Goal: Information Seeking & Learning: Find specific page/section

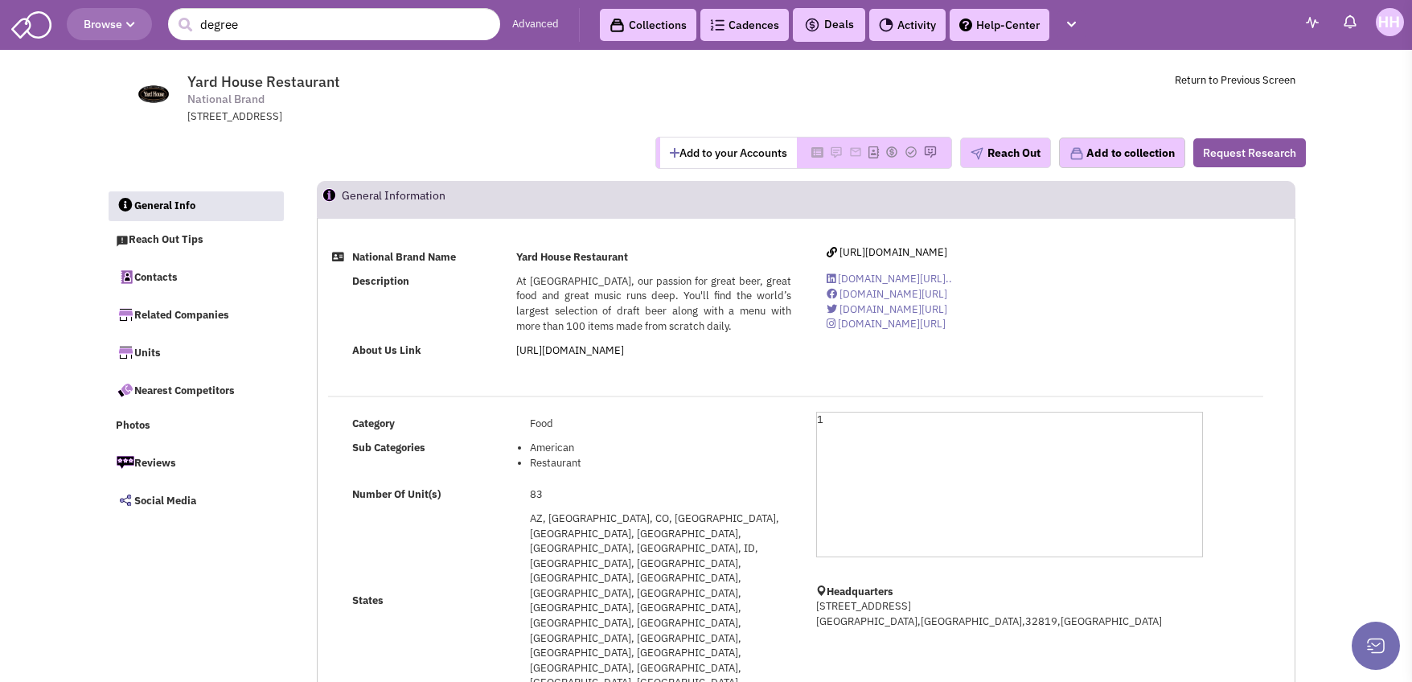
select select
click at [130, 30] on span "Browse" at bounding box center [109, 24] width 51 height 14
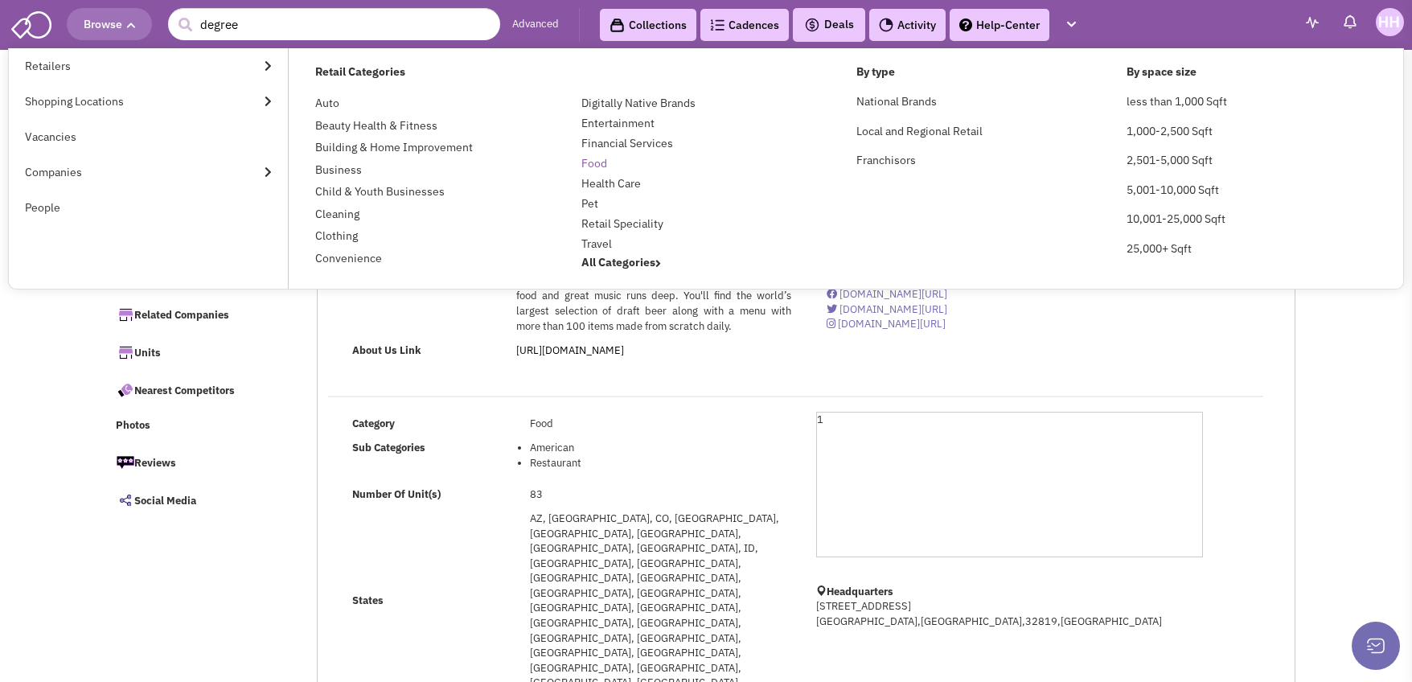
click at [594, 163] on link "Food" at bounding box center [594, 163] width 26 height 14
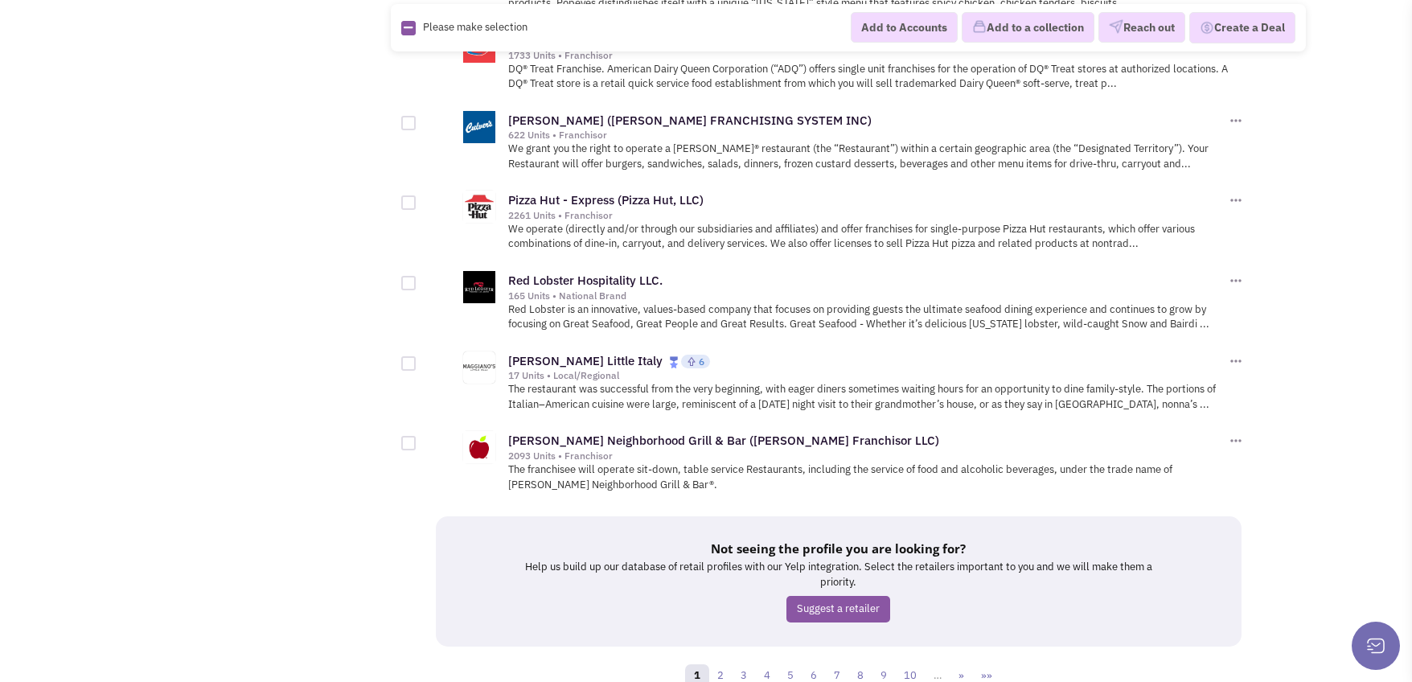
scroll to position [1749, 0]
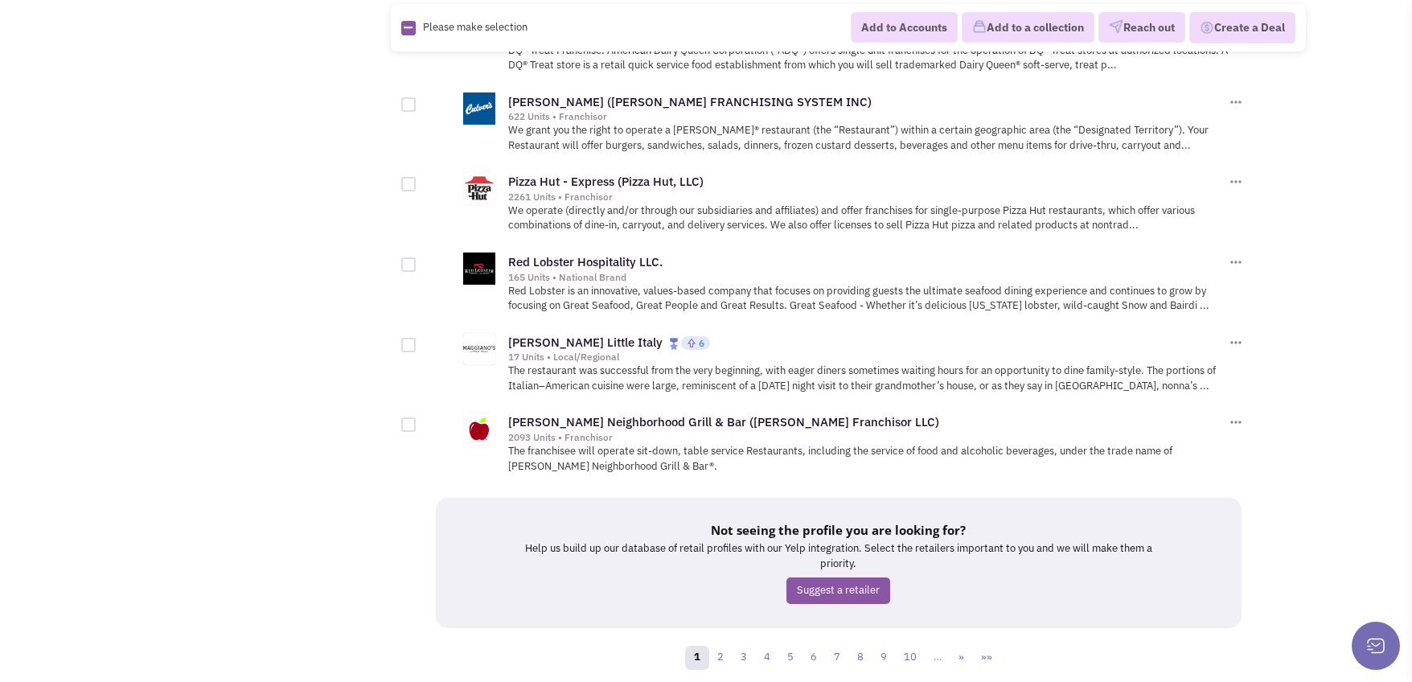
click at [730, 646] on link "2" at bounding box center [721, 658] width 24 height 24
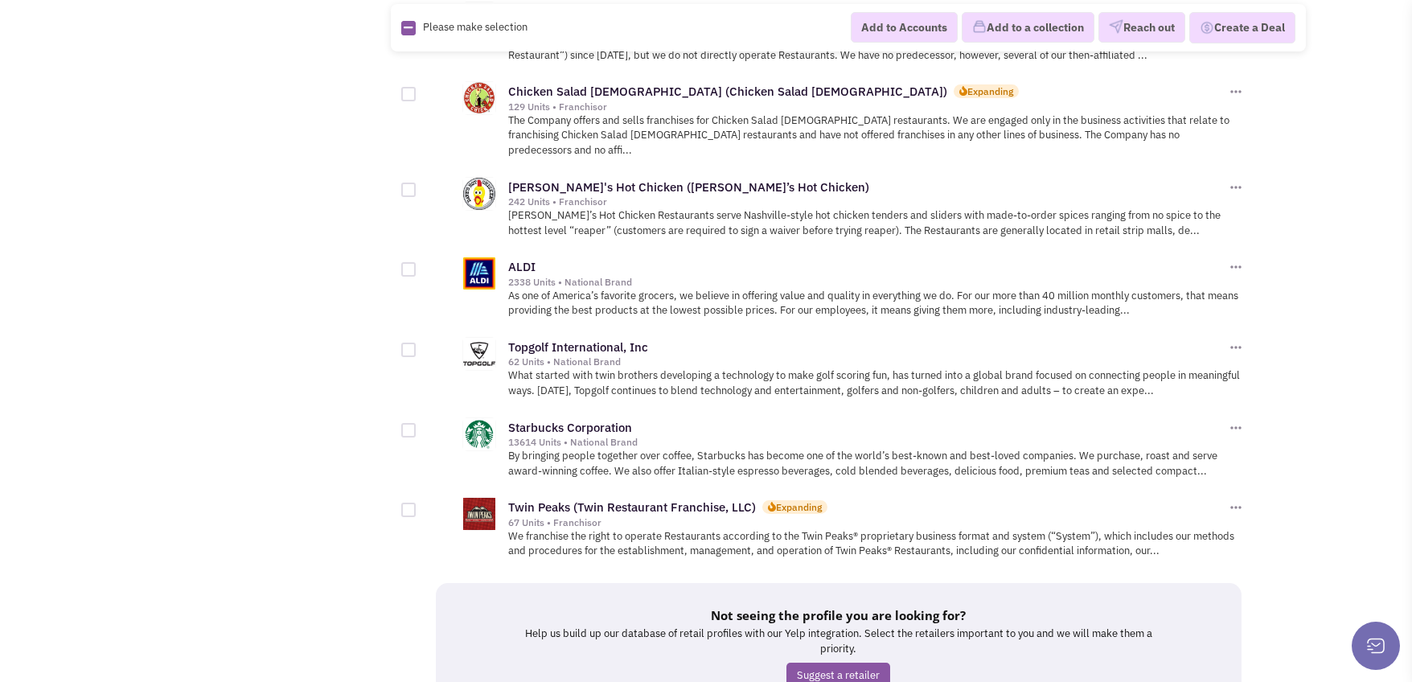
scroll to position [1735, 0]
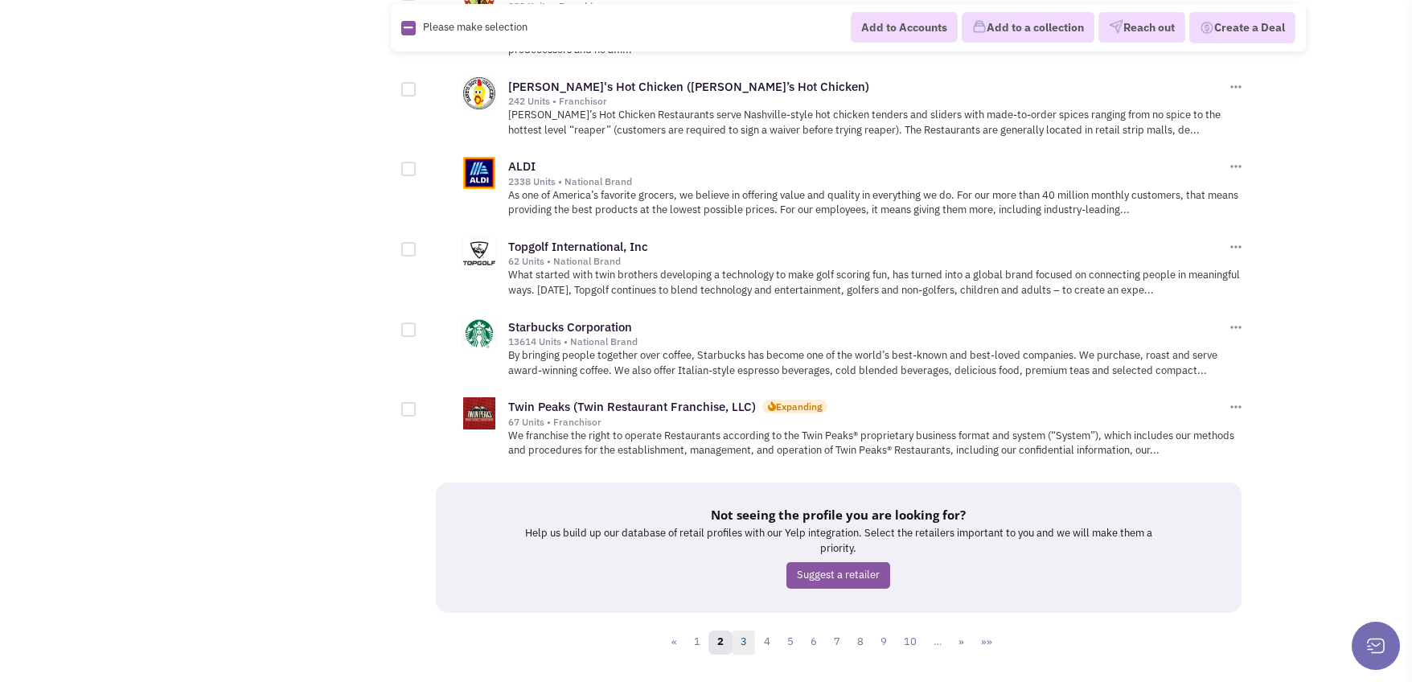
click at [745, 631] on link "3" at bounding box center [744, 643] width 24 height 24
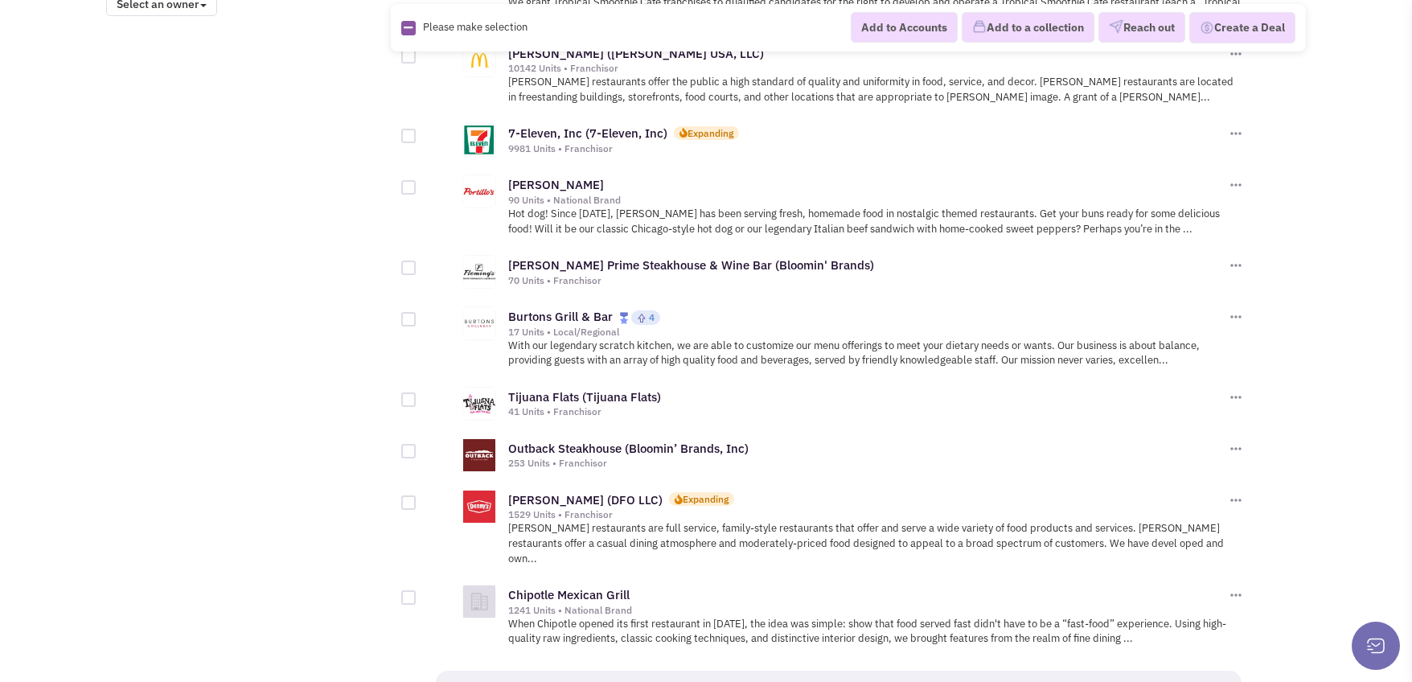
scroll to position [1448, 0]
click at [557, 308] on link "Burtons Grill & Bar" at bounding box center [560, 315] width 105 height 15
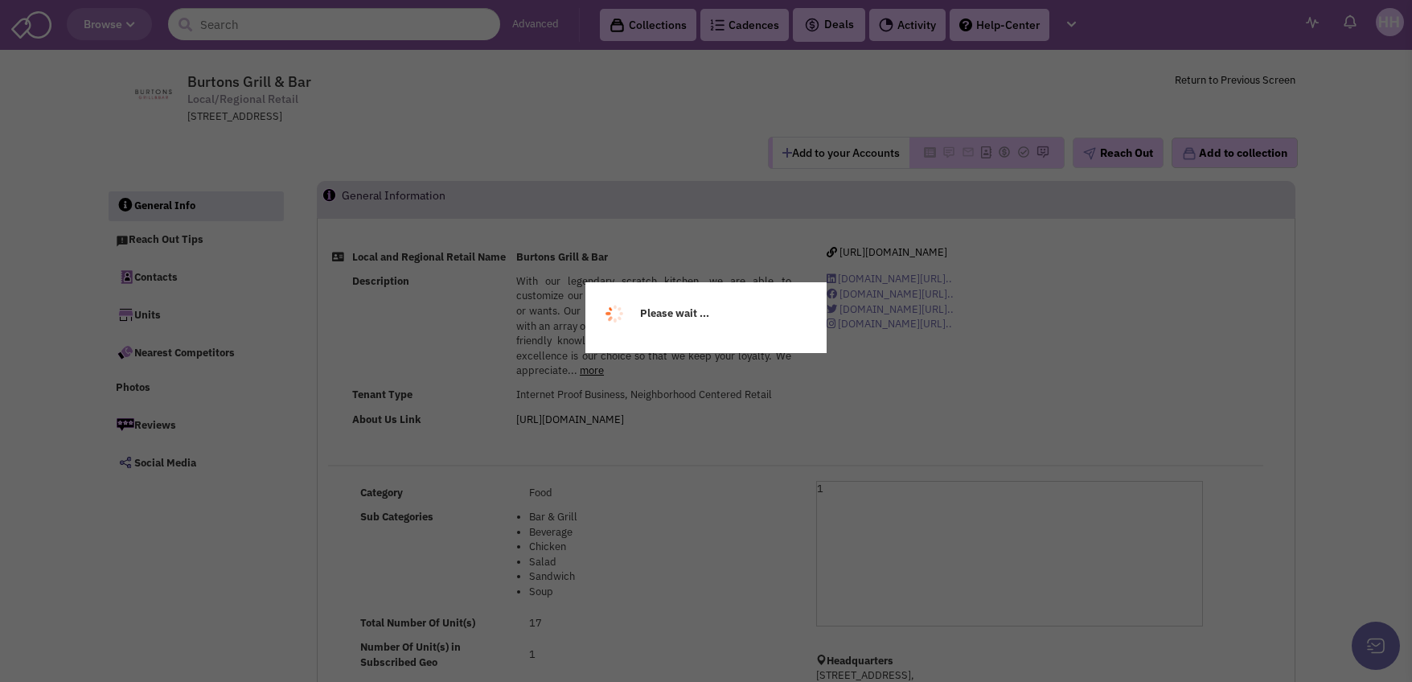
select select
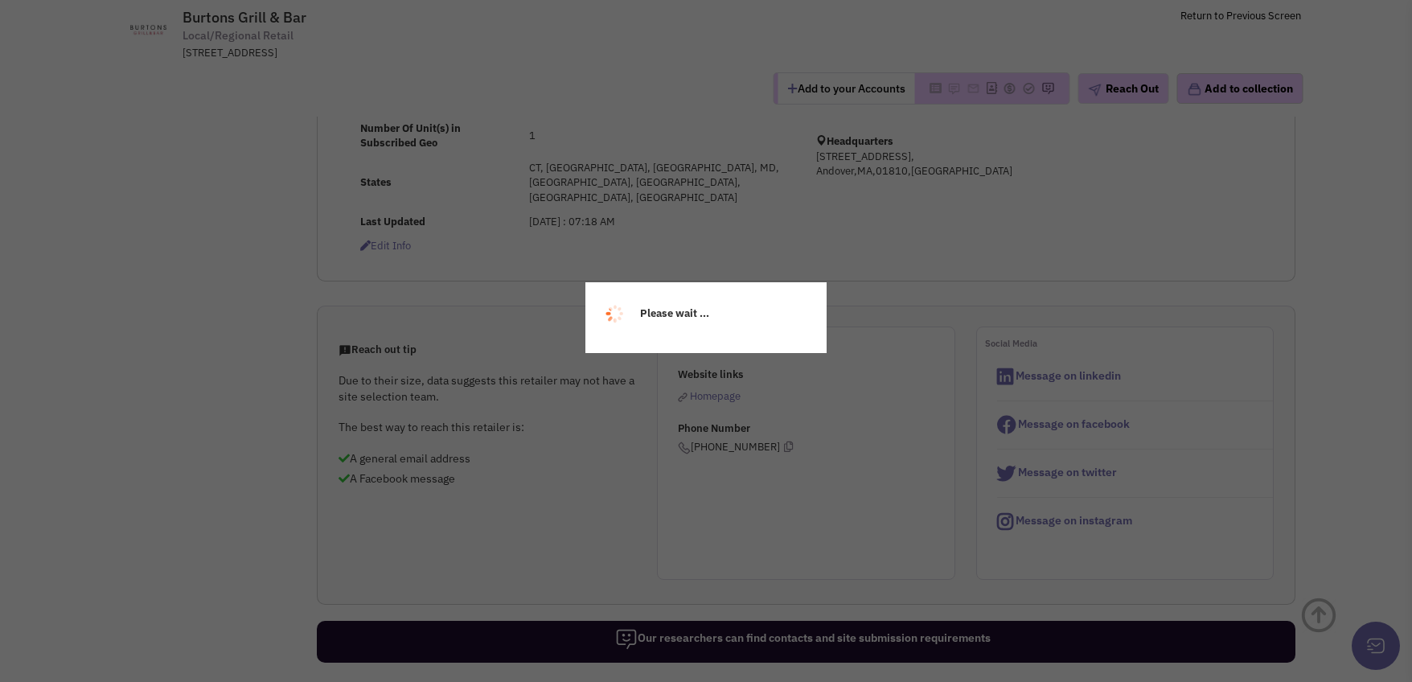
select select
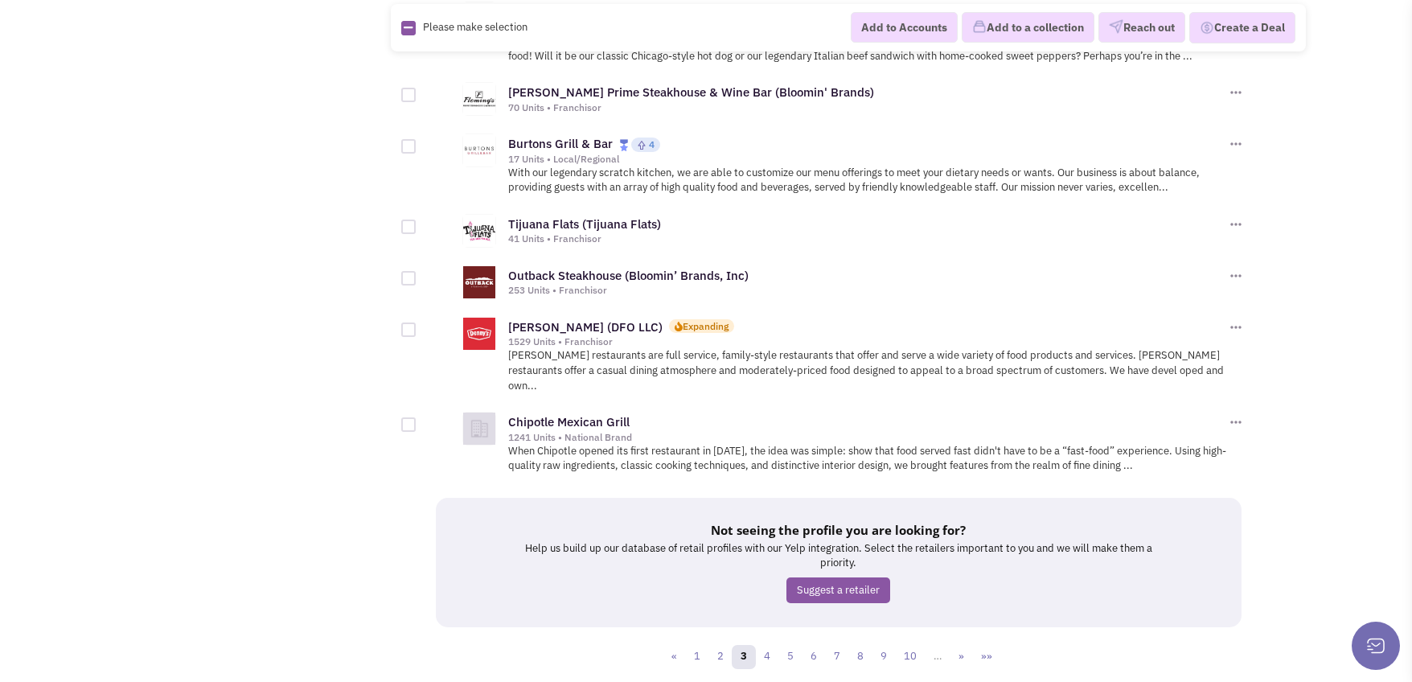
scroll to position [1634, 0]
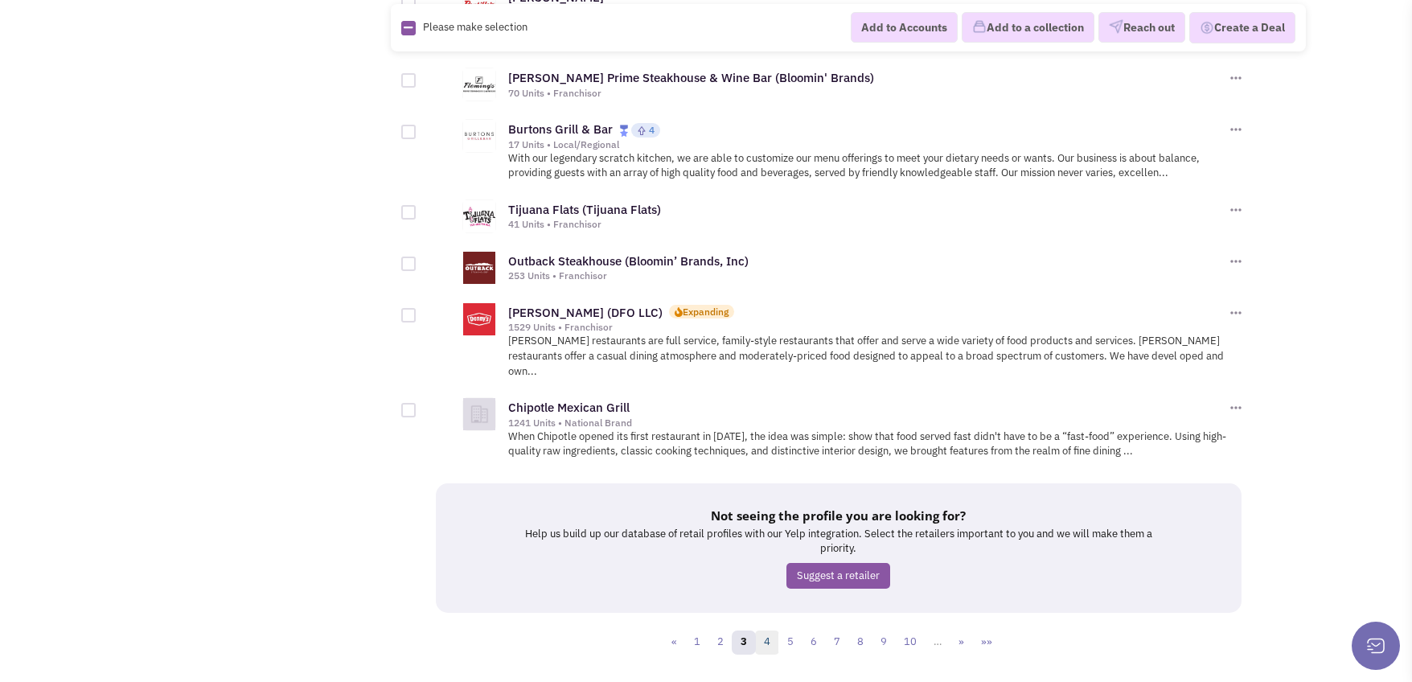
click at [773, 631] on link "4" at bounding box center [767, 643] width 24 height 24
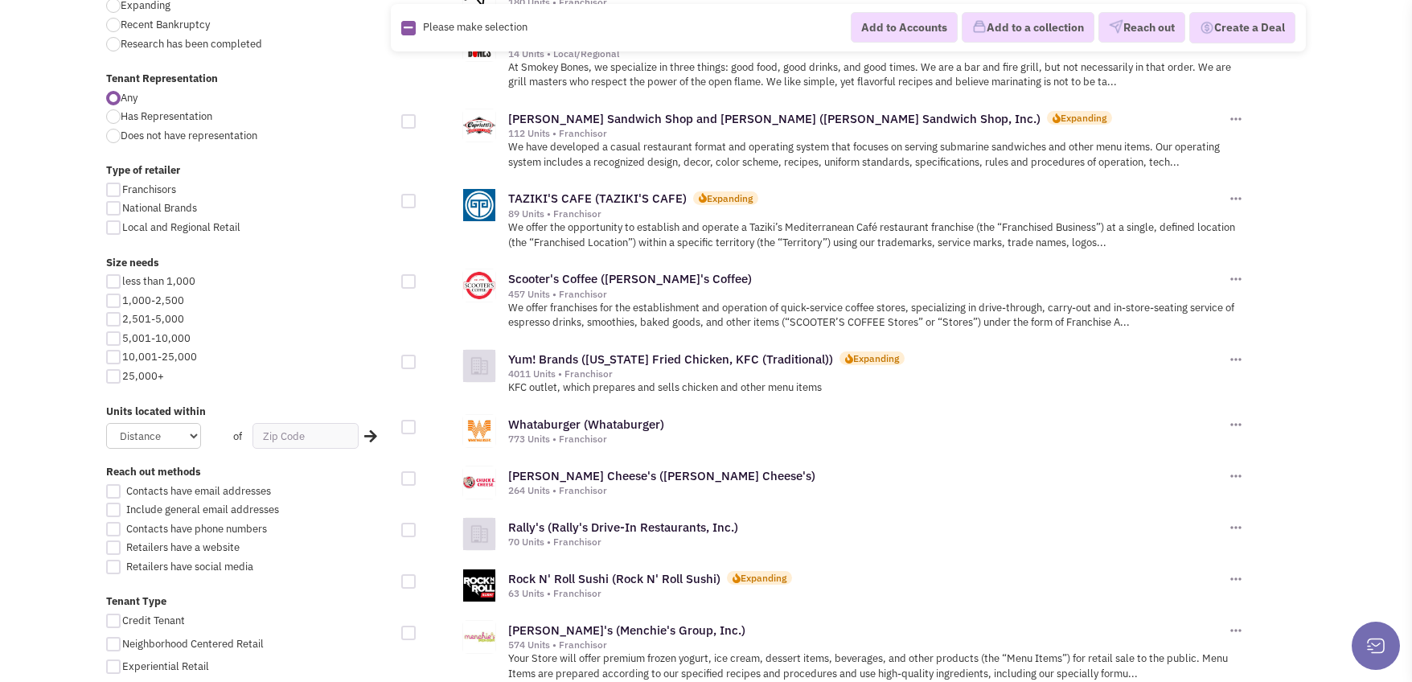
scroll to position [724, 0]
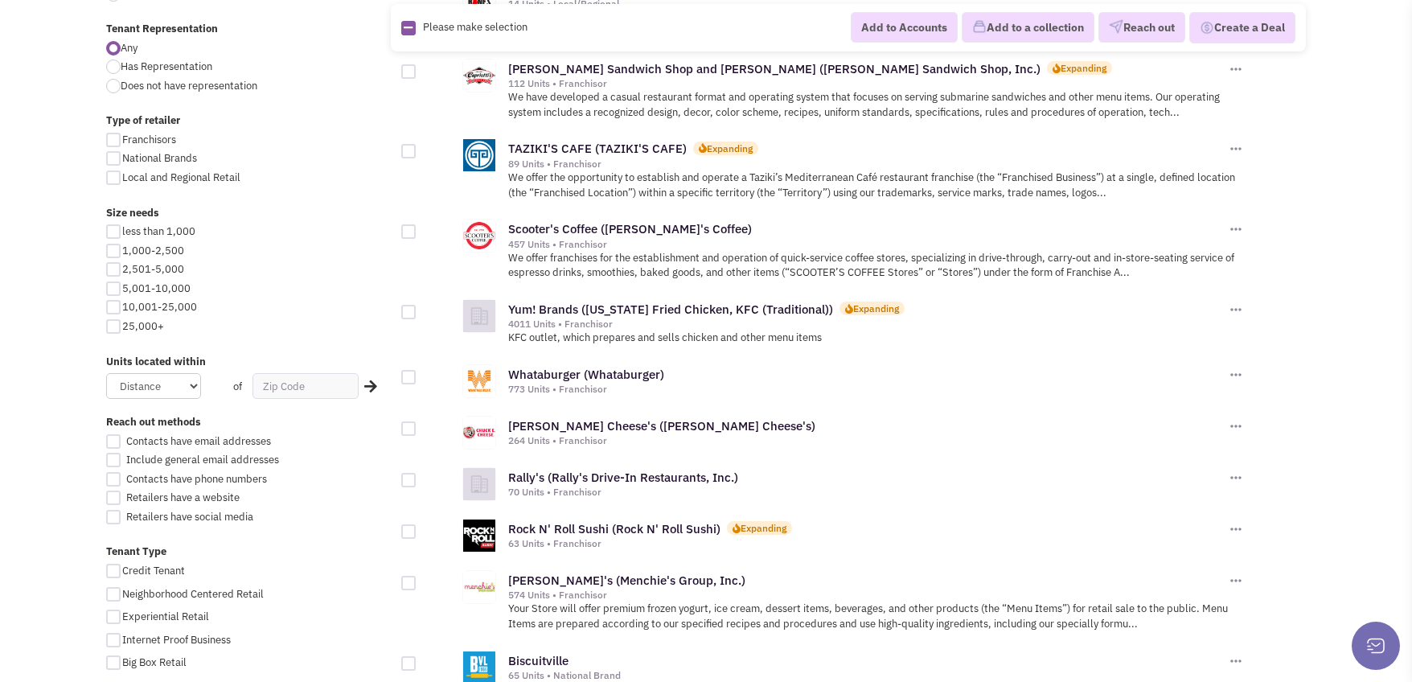
click at [549, 26] on div "Please make selection selected" at bounding box center [505, 27] width 229 height 15
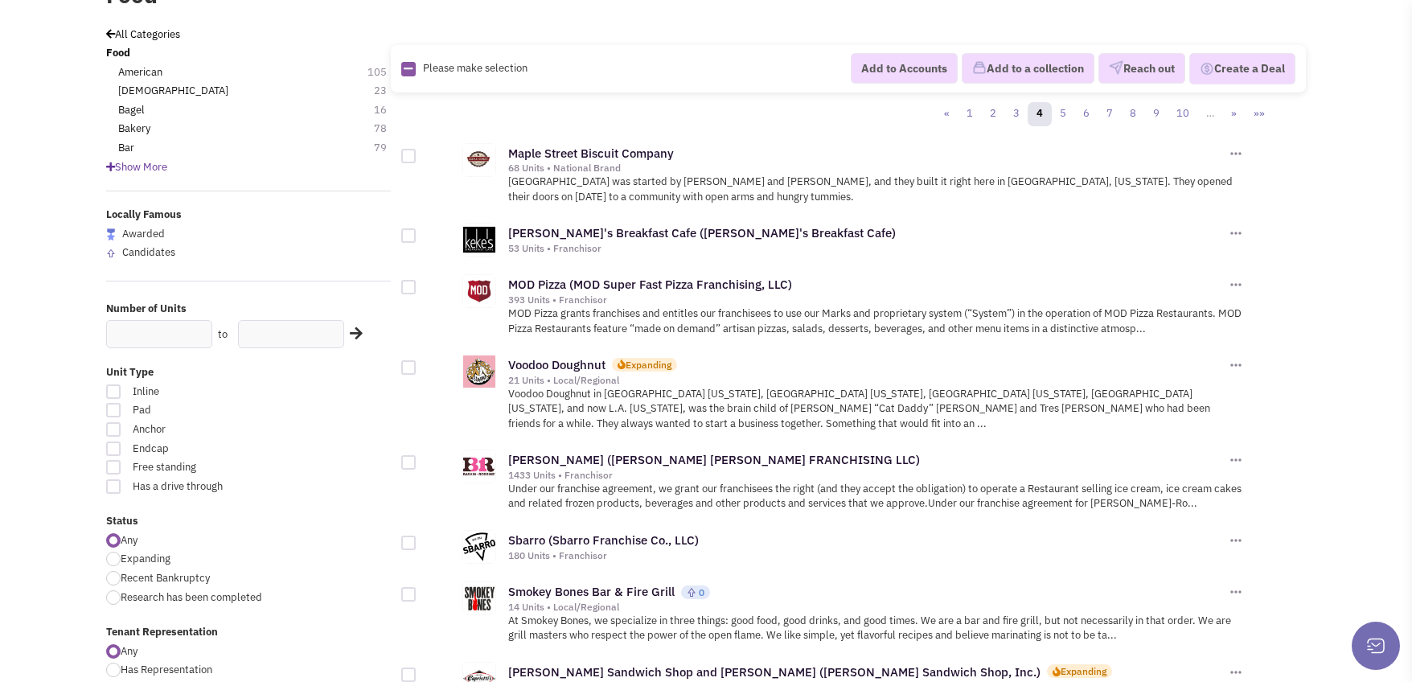
scroll to position [0, 0]
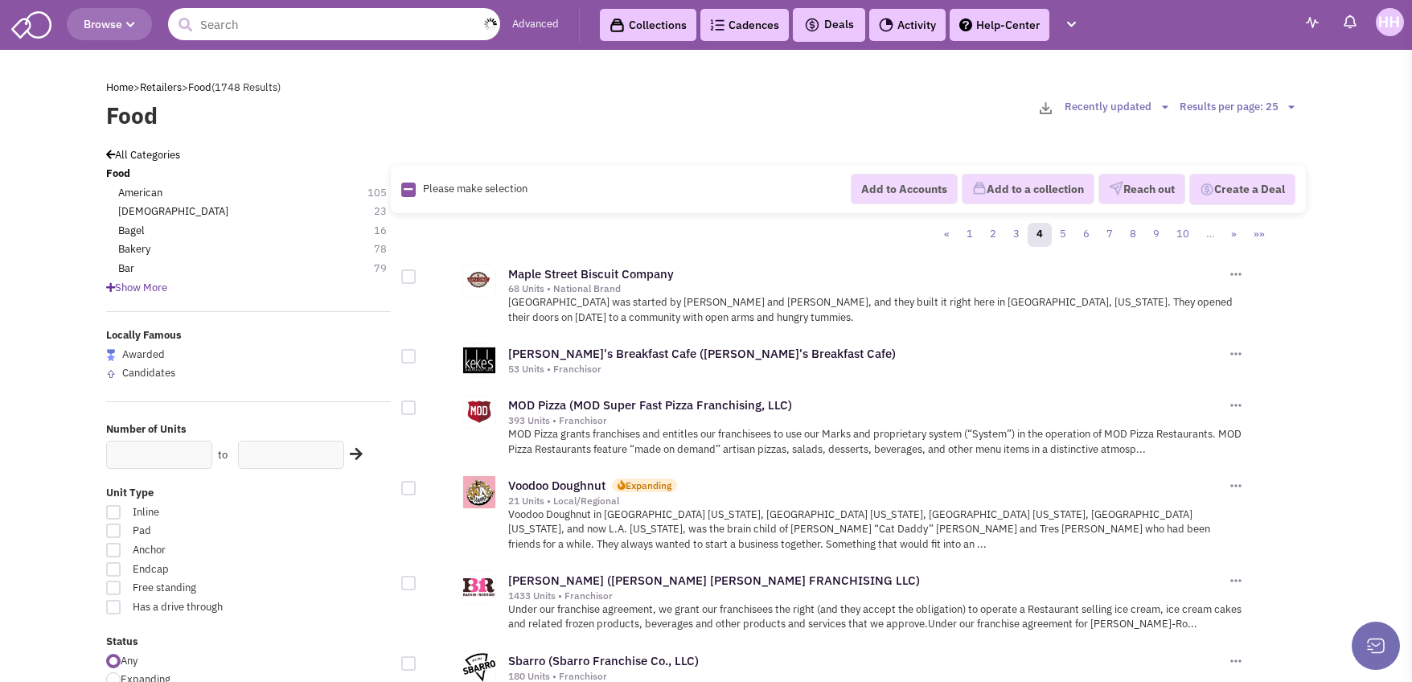
click at [396, 23] on input "text" at bounding box center [334, 24] width 332 height 32
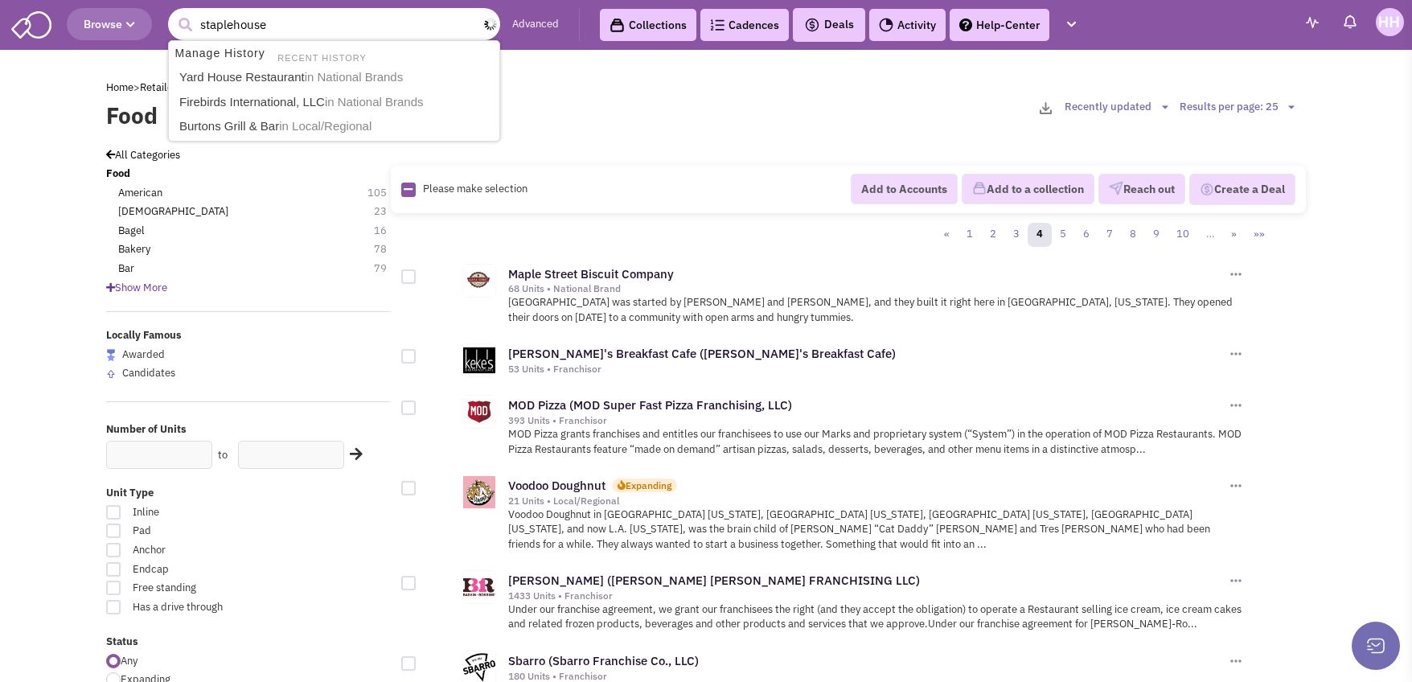
type input "staplehouse"
click at [173, 13] on button "submit" at bounding box center [185, 25] width 24 height 24
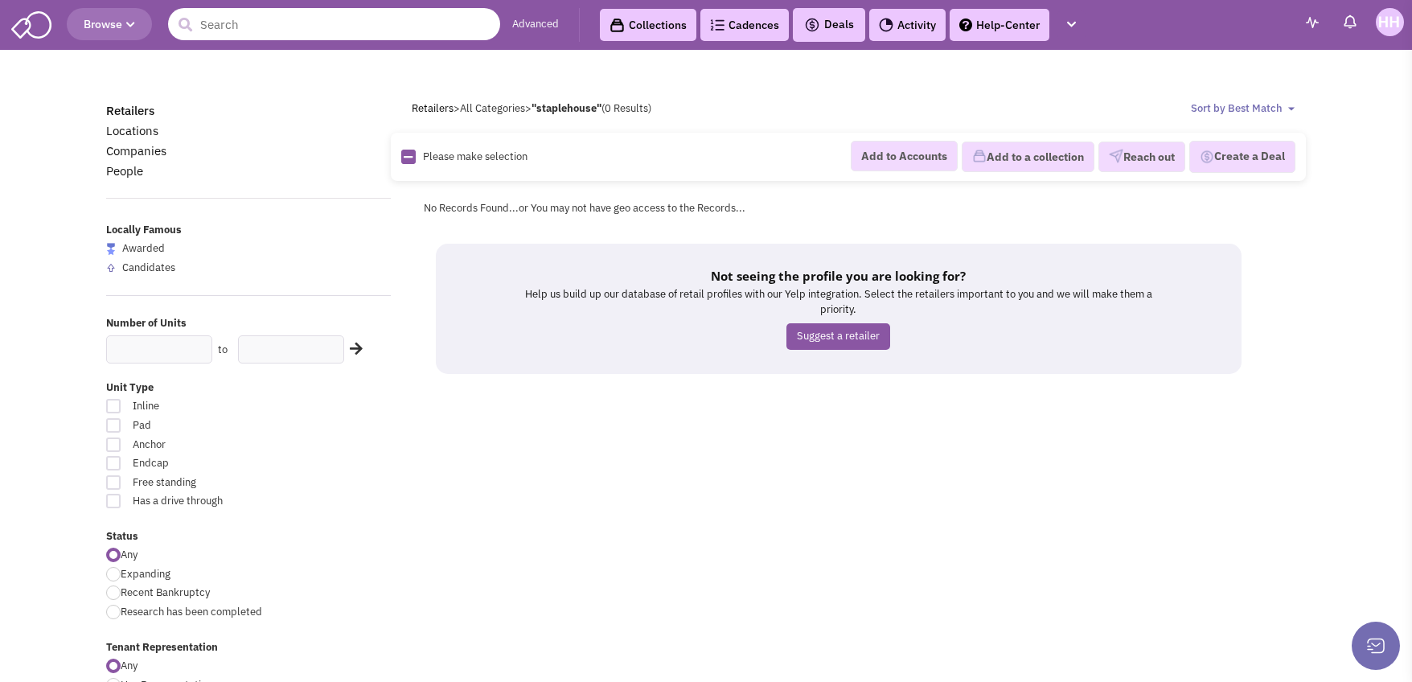
click at [381, 28] on input "text" at bounding box center [334, 24] width 332 height 32
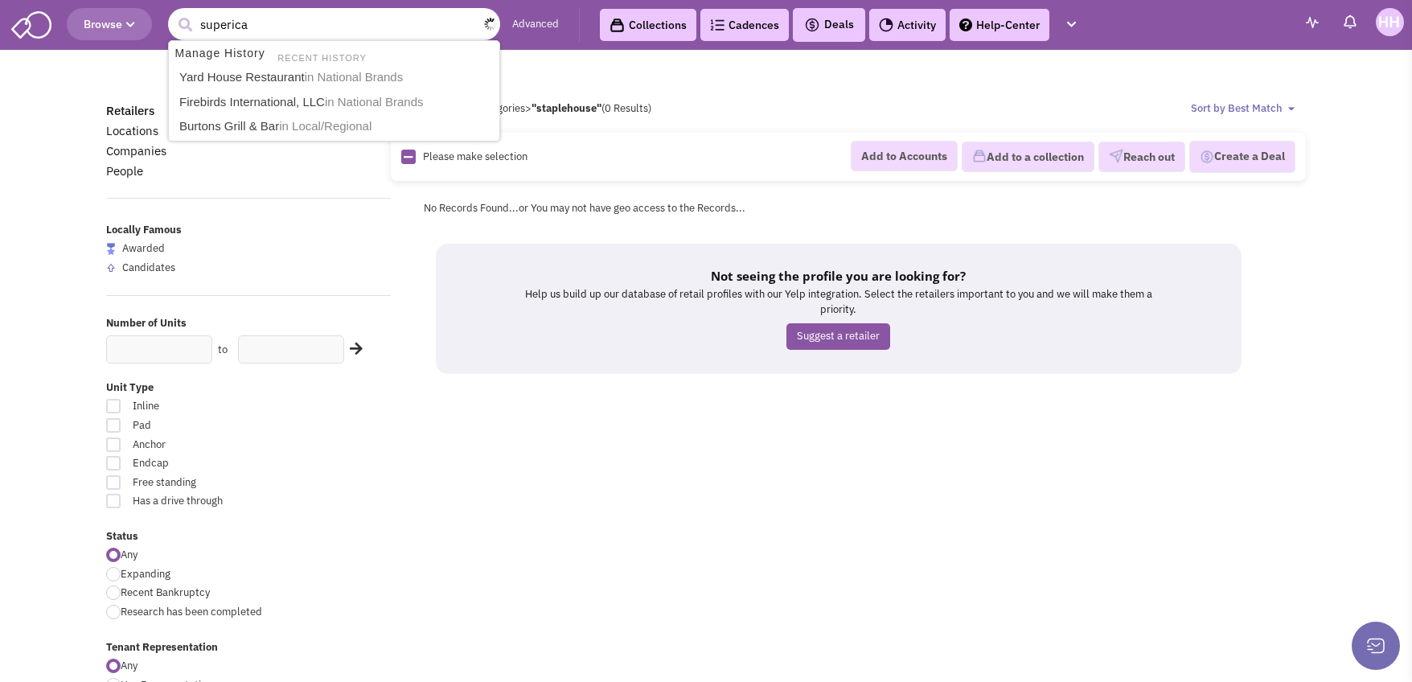
type input "superica"
click at [173, 13] on button "submit" at bounding box center [185, 25] width 24 height 24
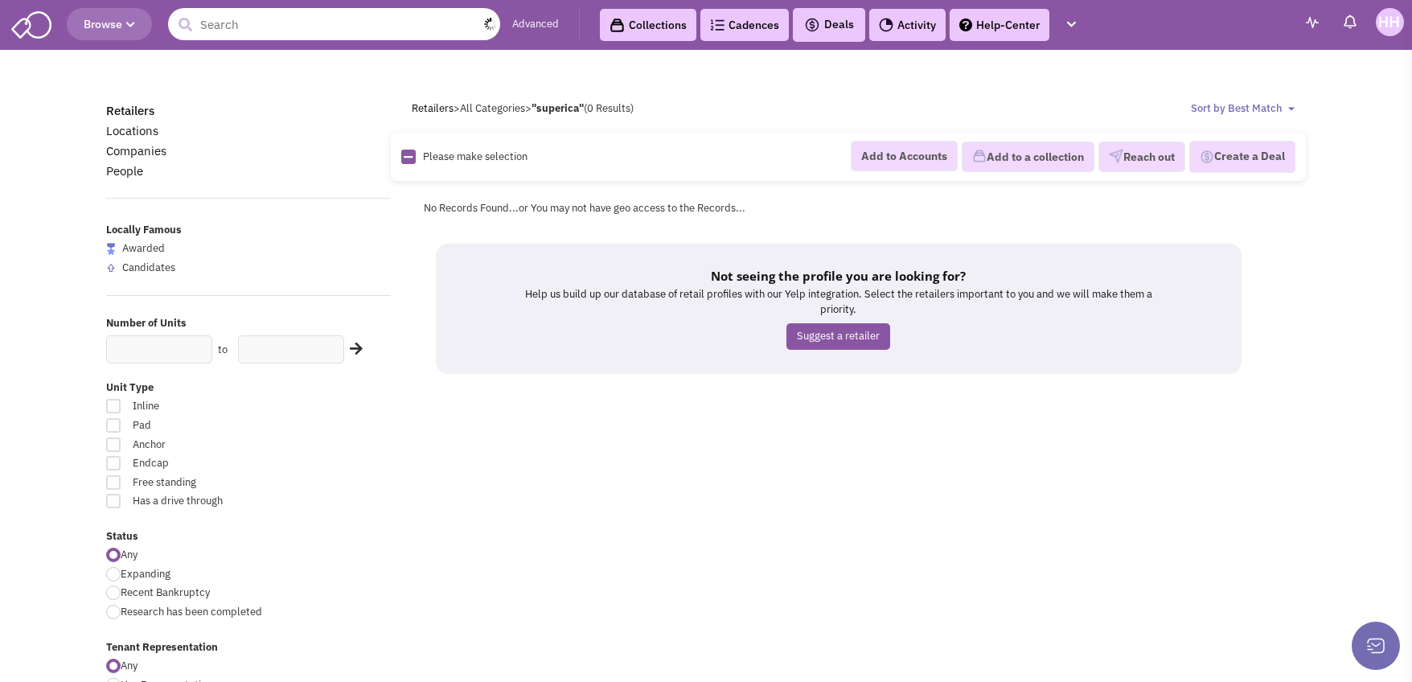
click at [341, 12] on input "text" at bounding box center [334, 24] width 332 height 32
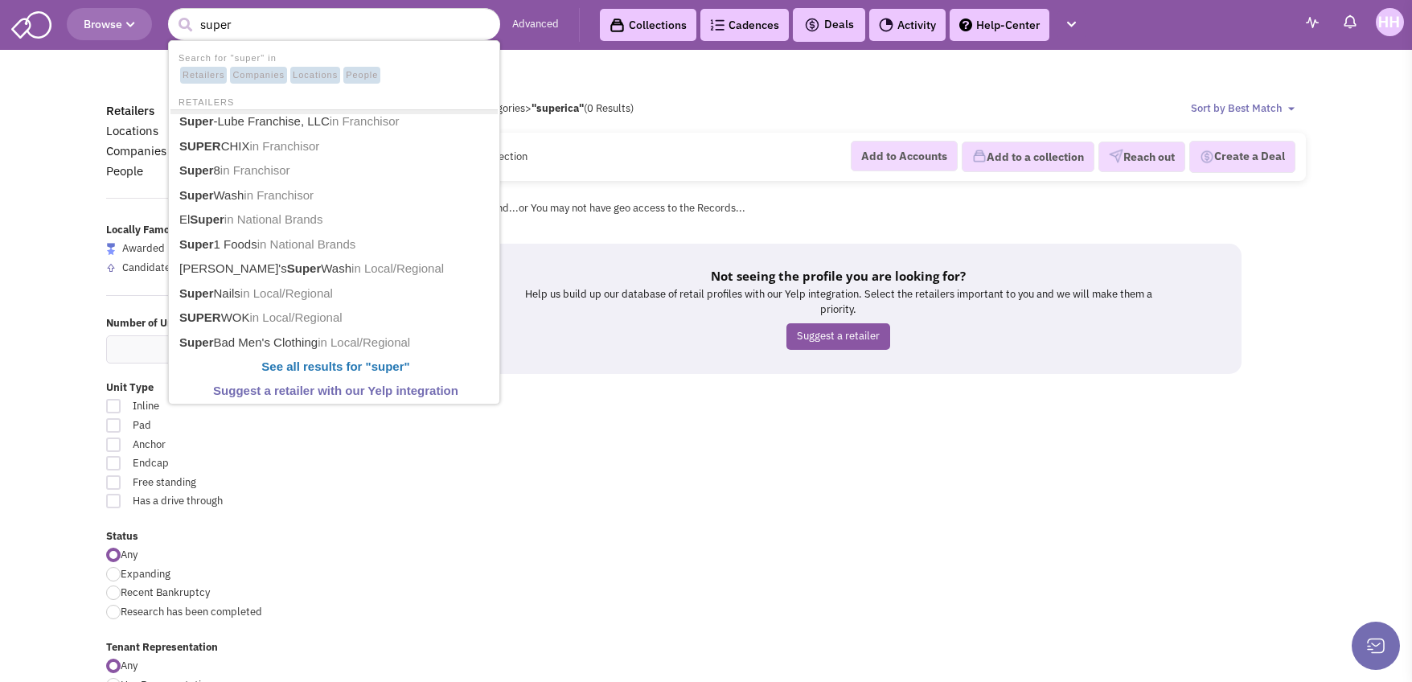
click at [750, 109] on div "Retailers > All Categories > "superica" (0 Results) Sort by Best Match Units: L…" at bounding box center [859, 108] width 916 height 15
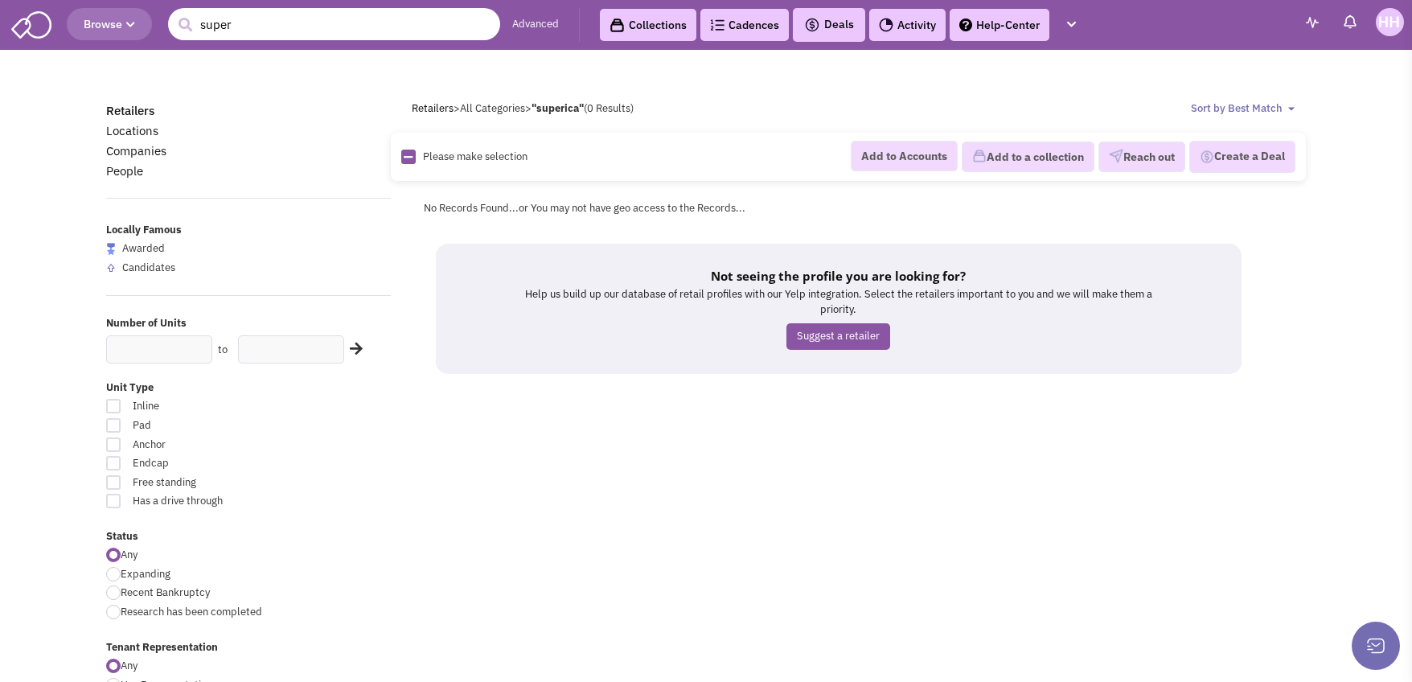
click at [399, 20] on input "super" at bounding box center [334, 24] width 332 height 32
type input "s"
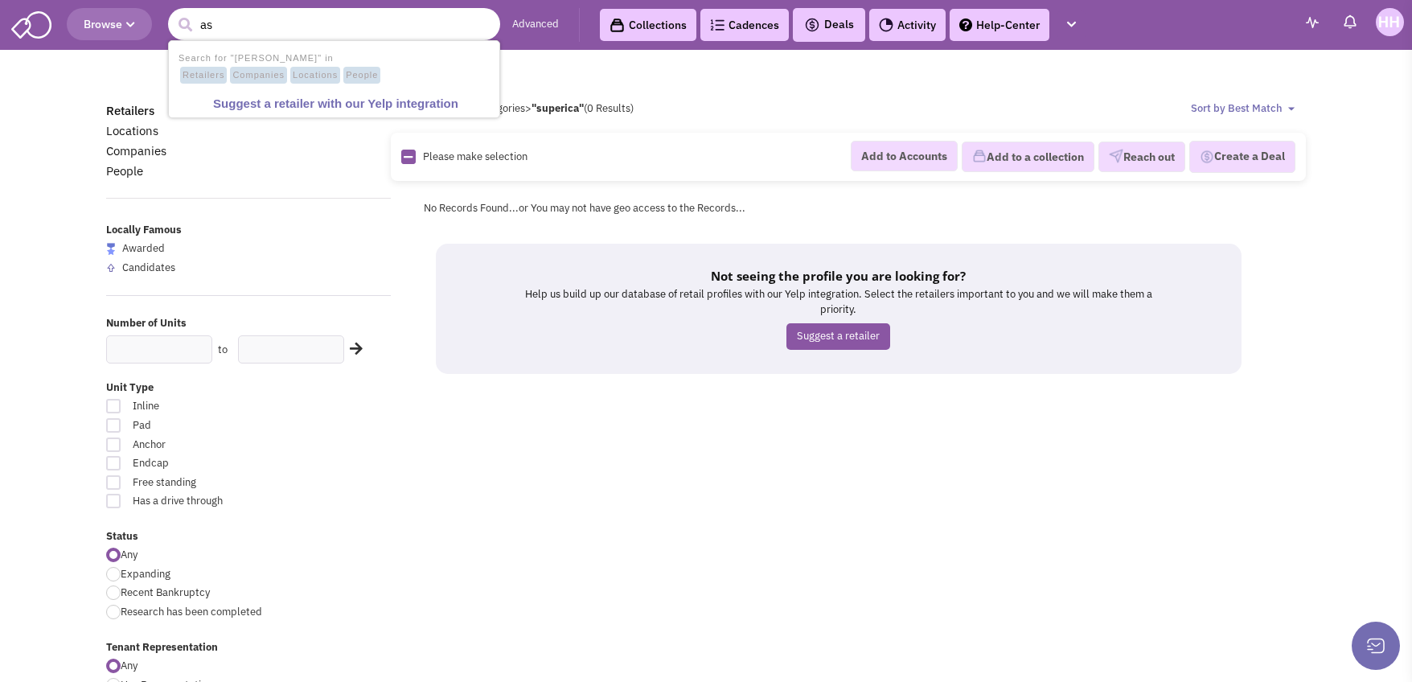
type input "a"
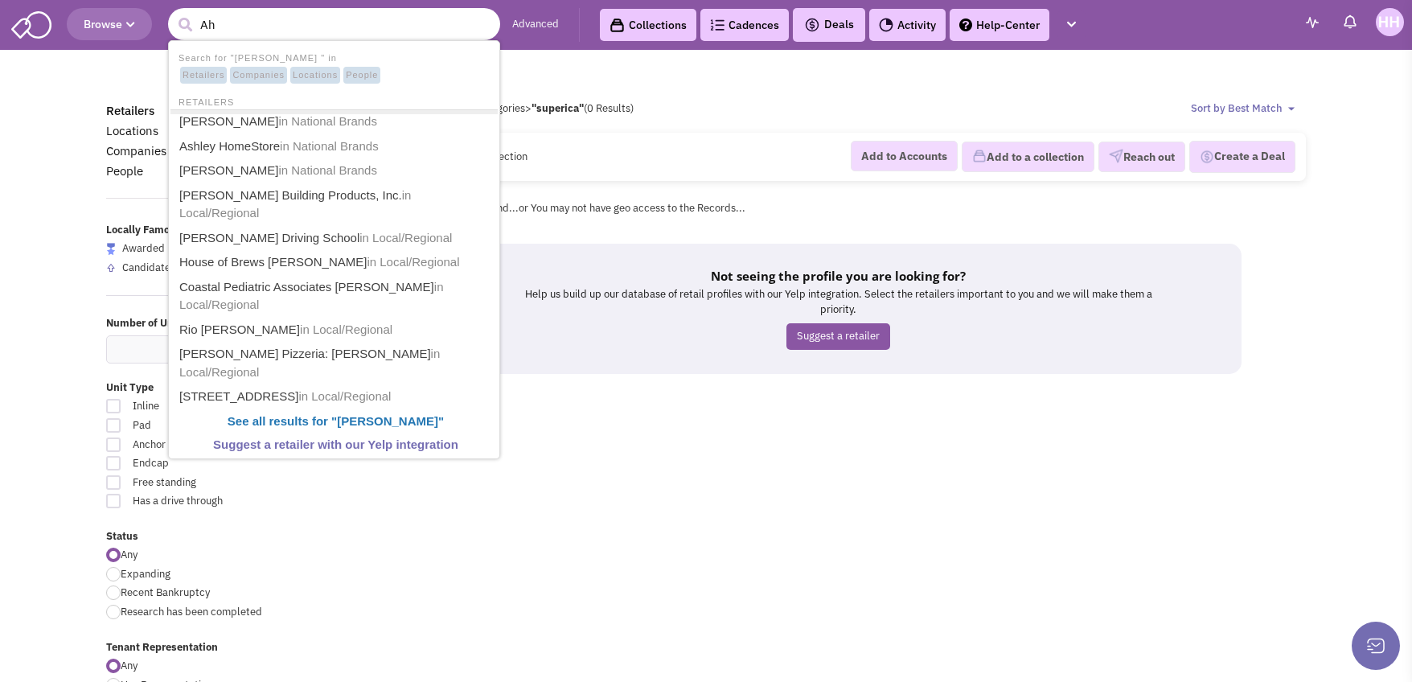
type input "A"
